Goal: Information Seeking & Learning: Learn about a topic

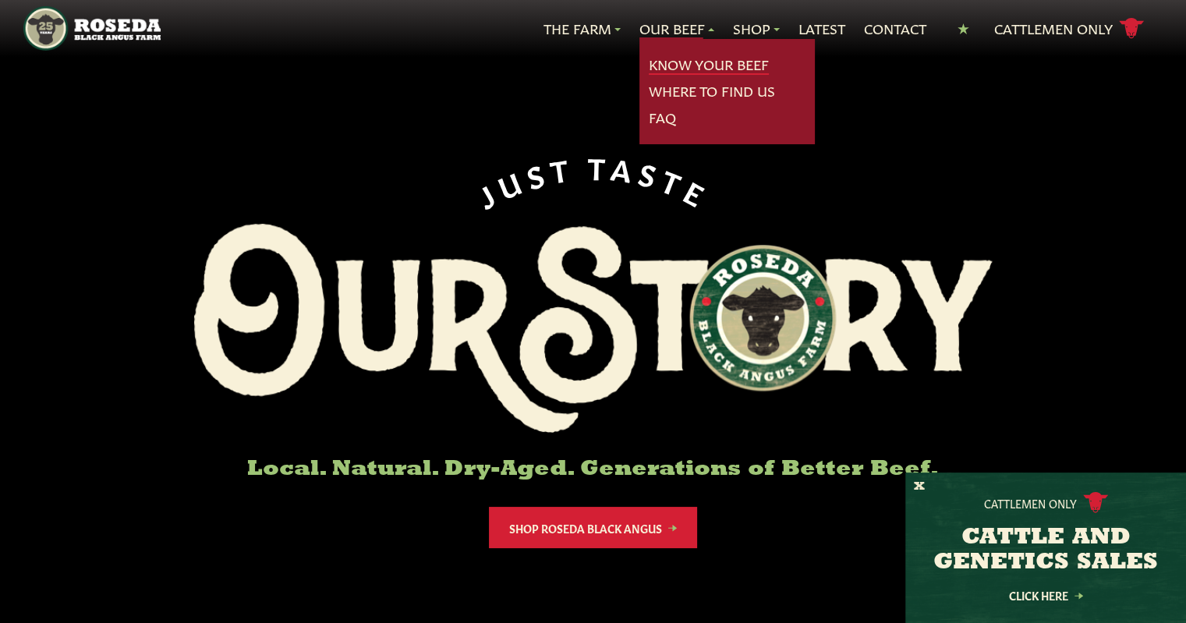
click at [671, 55] on link "Know Your Beef" at bounding box center [709, 65] width 120 height 20
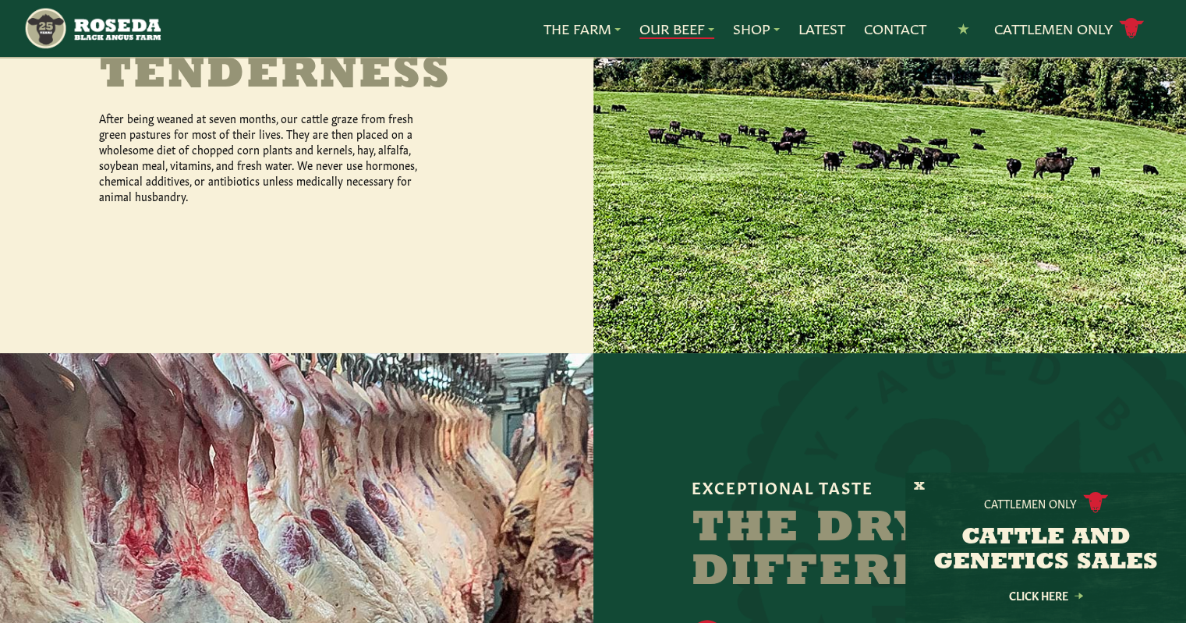
scroll to position [1326, 0]
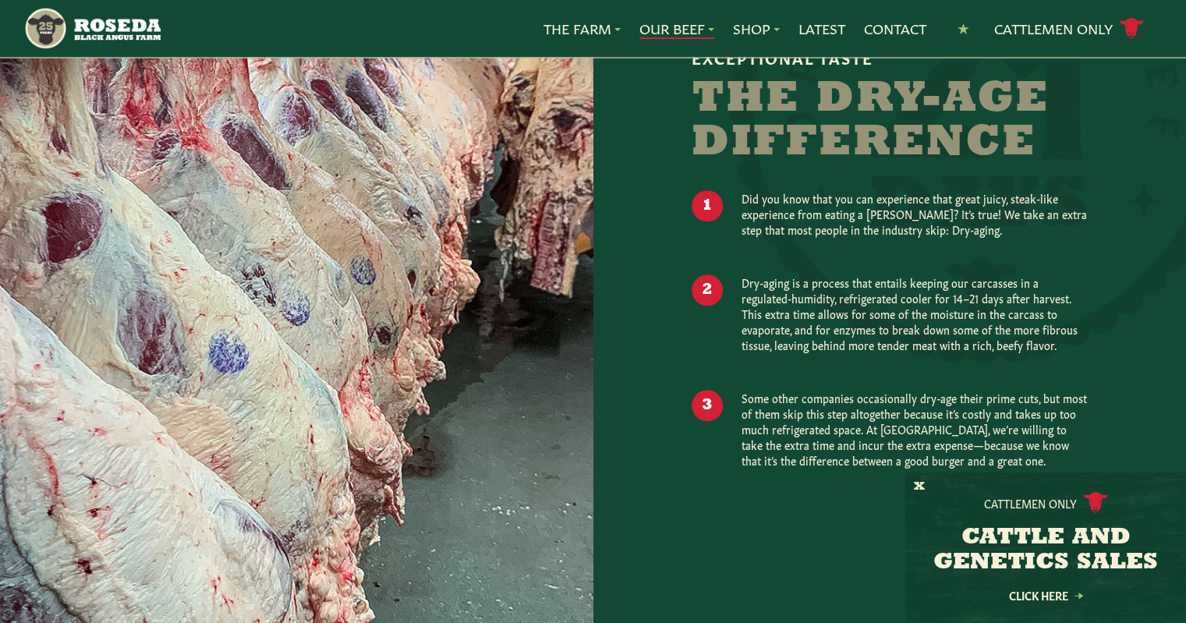
drag, startPoint x: 742, startPoint y: 267, endPoint x: 1022, endPoint y: 337, distance: 288.4
click at [1022, 337] on p "Dry-aging is a process that entails keeping our carcasses in a regulated-humidi…" at bounding box center [914, 314] width 345 height 78
drag, startPoint x: 980, startPoint y: 339, endPoint x: 907, endPoint y: 378, distance: 82.3
click at [980, 340] on ol "Did you know that you can experience that great juicy, steak-like experience fr…" at bounding box center [889, 347] width 395 height 315
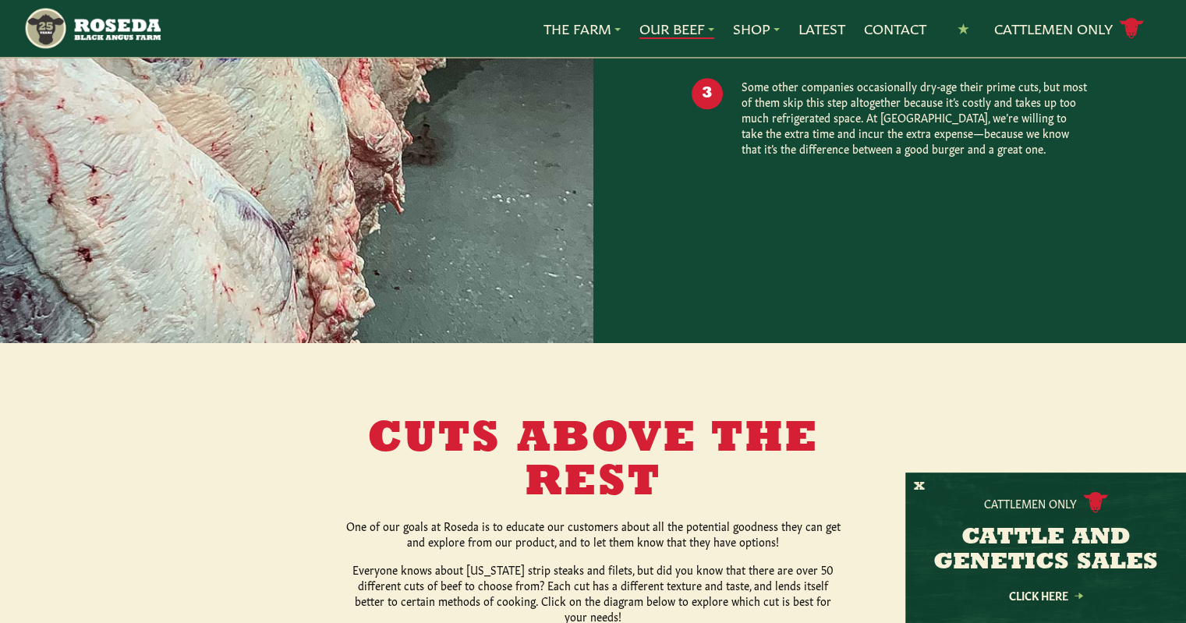
scroll to position [1950, 0]
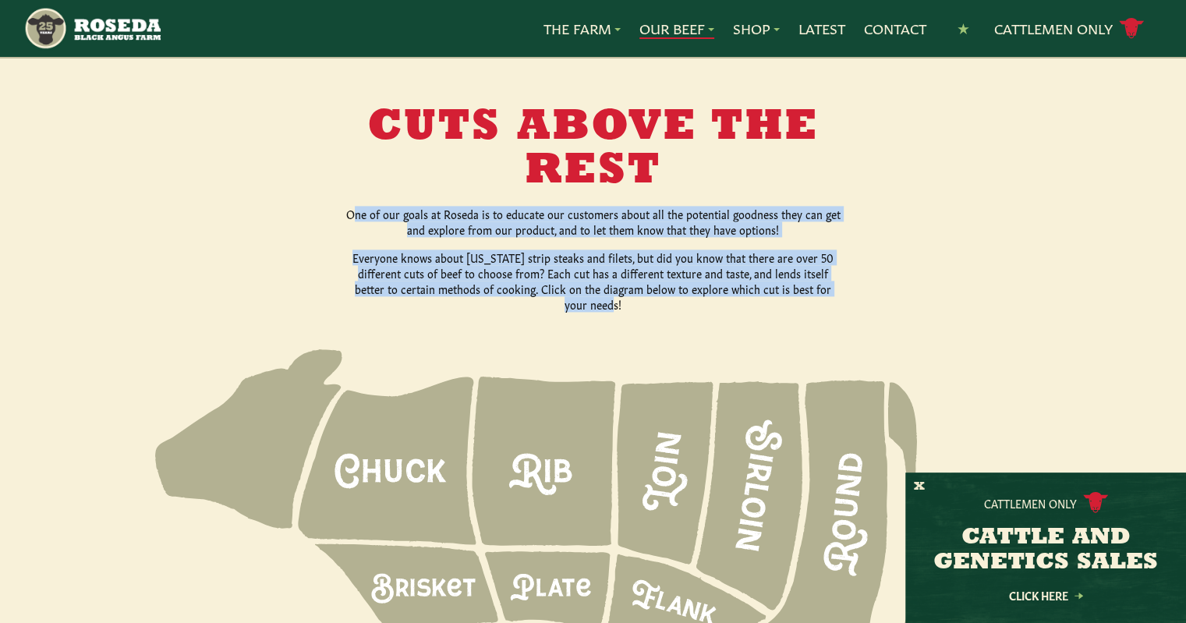
drag, startPoint x: 485, startPoint y: 196, endPoint x: 898, endPoint y: 281, distance: 422.0
click at [898, 281] on div "Cuts Above The Rest One of our goals at [GEOGRAPHIC_DATA] is to educate our cus…" at bounding box center [593, 209] width 799 height 206
click at [867, 259] on div "Cuts Above The Rest One of our goals at [GEOGRAPHIC_DATA] is to educate our cus…" at bounding box center [593, 209] width 799 height 206
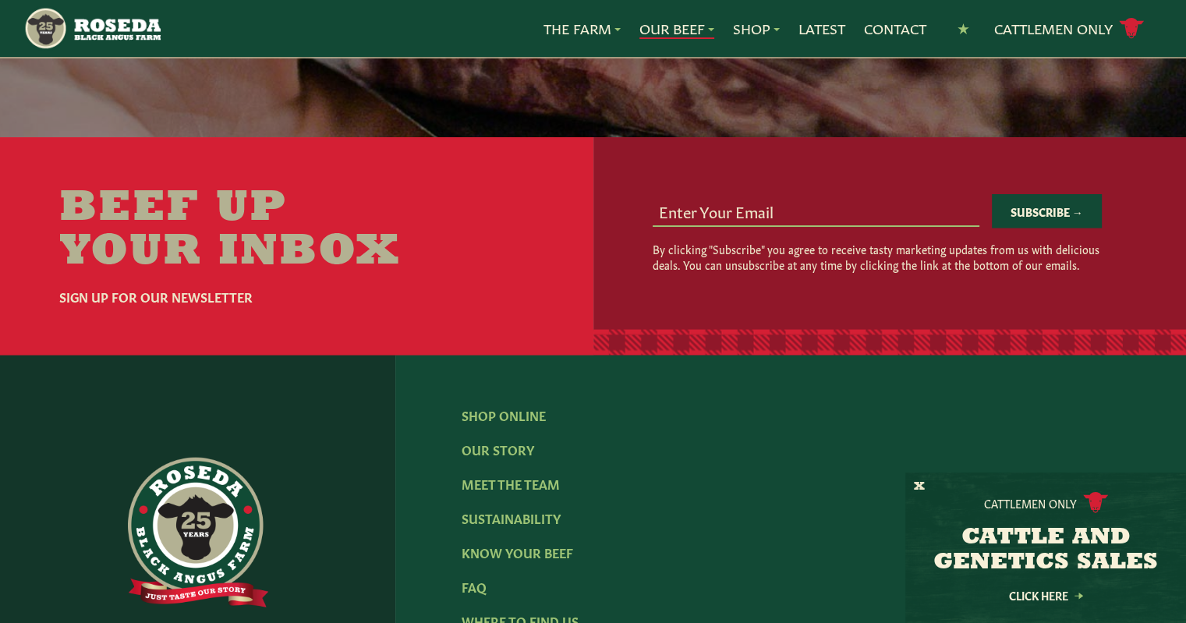
scroll to position [2982, 0]
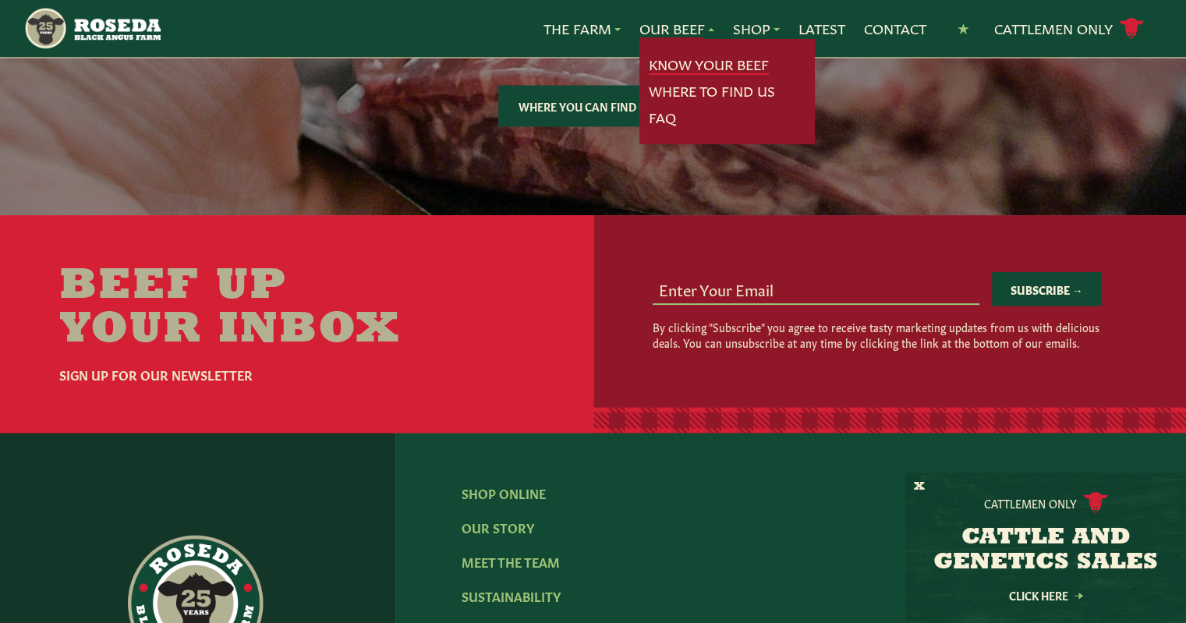
click at [669, 66] on link "Know Your Beef" at bounding box center [709, 65] width 120 height 20
